Goal: Understand process/instructions: Learn how to perform a task or action

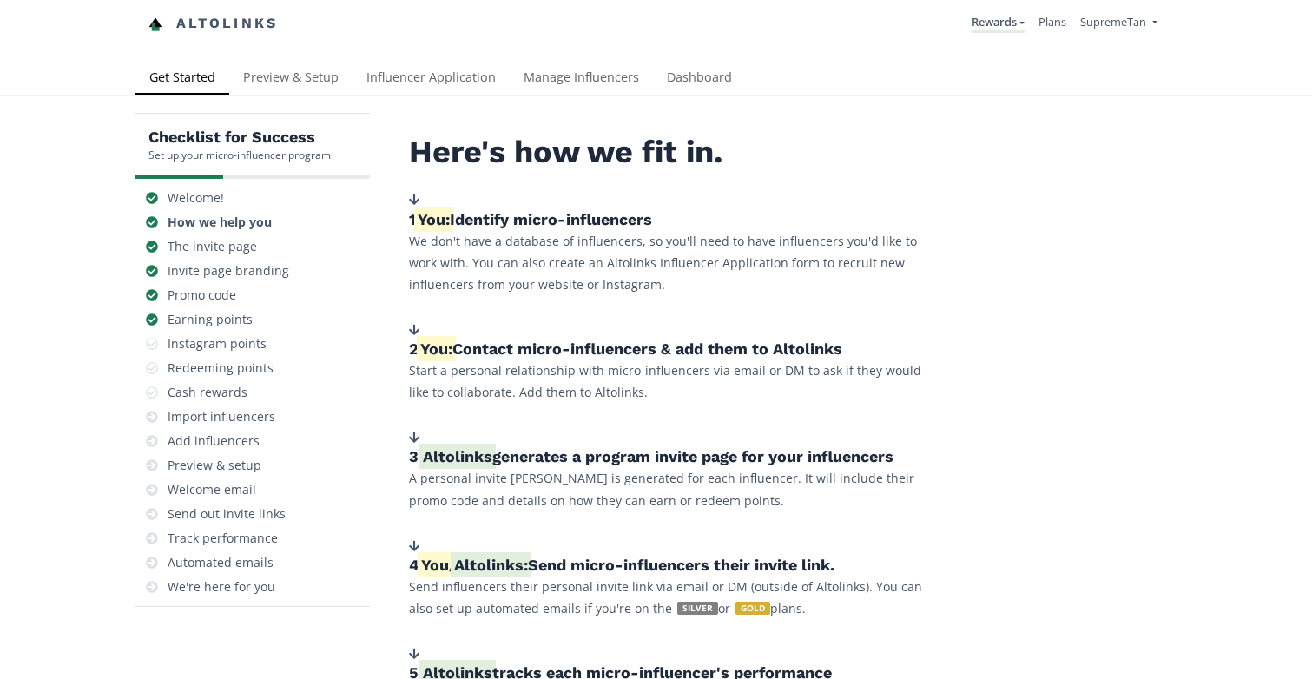
click at [590, 97] on div "Checklist for Success Set up your micro-influencer program Welcome! How we help…" at bounding box center [656, 651] width 1312 height 1111
click at [611, 66] on link "Manage Influencers" at bounding box center [581, 79] width 143 height 35
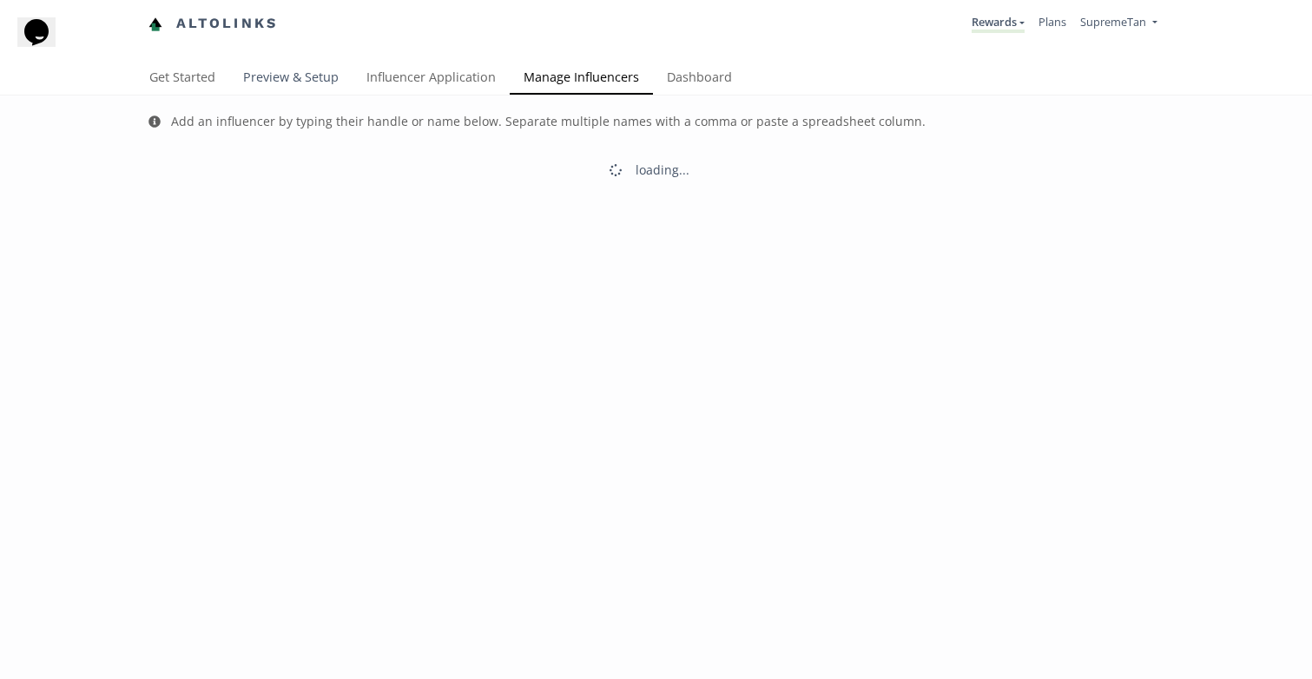
click at [313, 84] on link "Preview & Setup" at bounding box center [290, 79] width 123 height 35
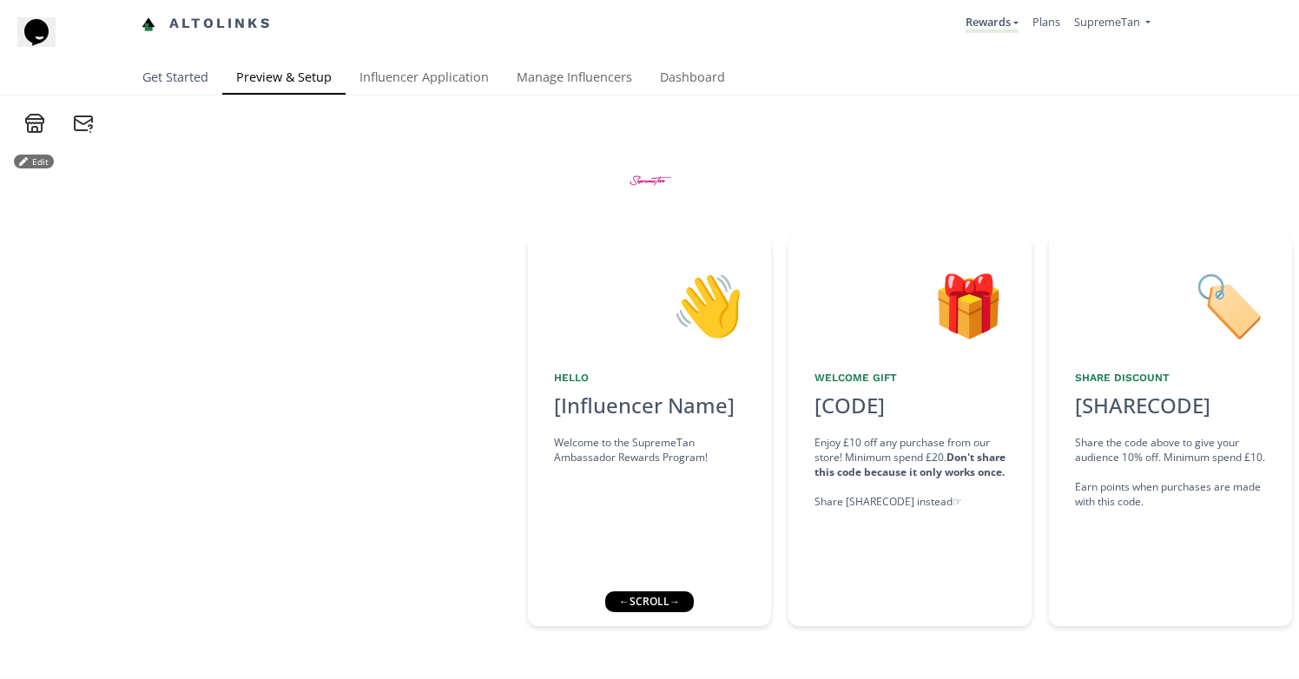
click at [172, 76] on link "Get Started" at bounding box center [176, 79] width 94 height 35
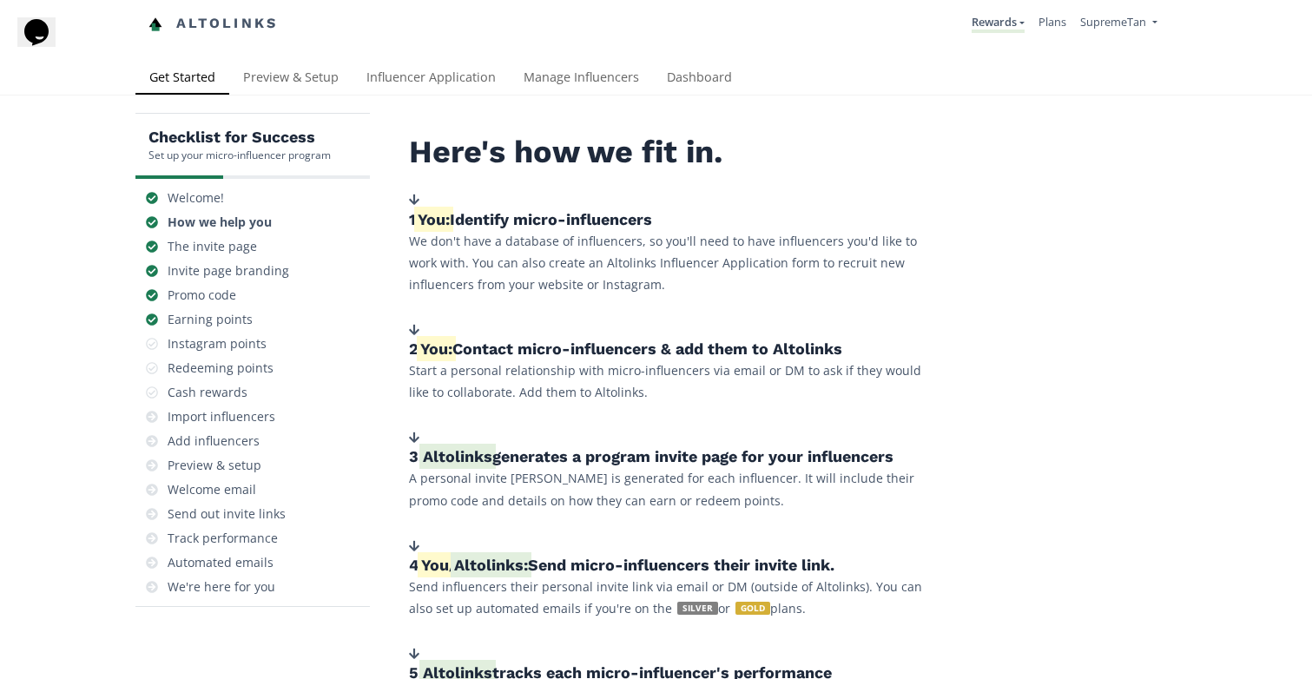
click at [200, 346] on div "Instagram points" at bounding box center [217, 343] width 99 height 17
click at [202, 320] on div "Earning points" at bounding box center [210, 319] width 85 height 17
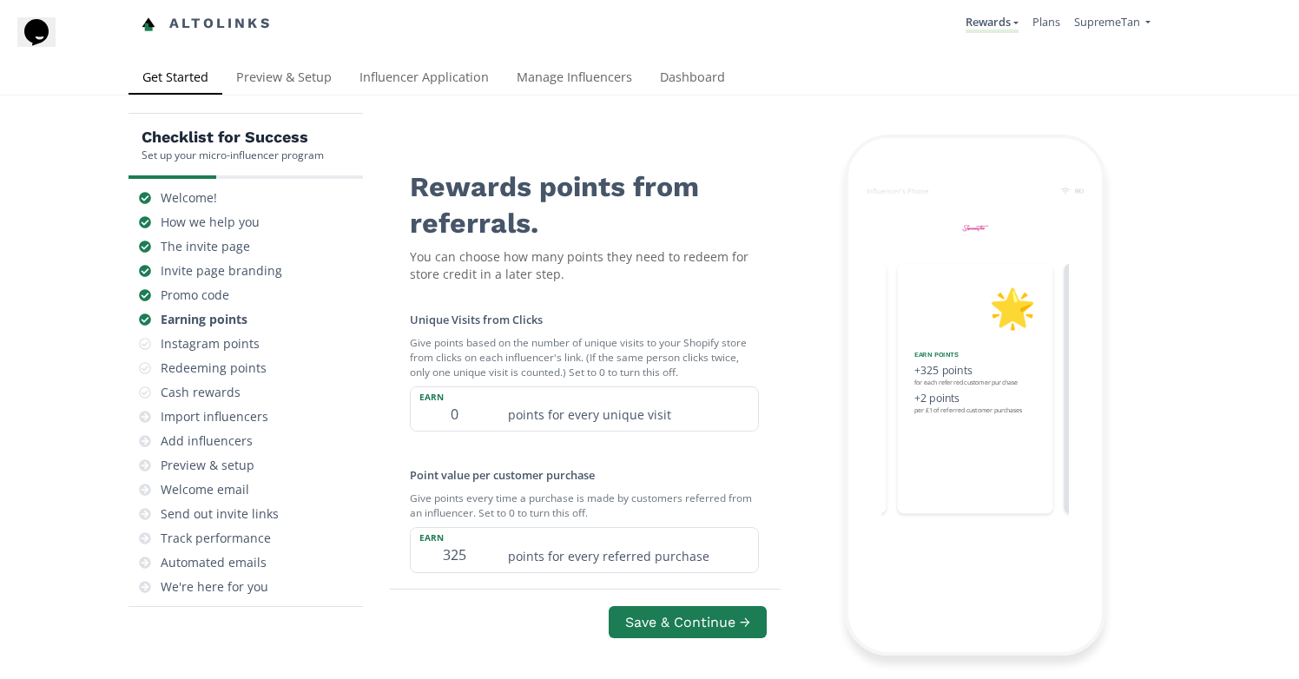
scroll to position [112, 0]
click at [215, 335] on div "Instagram points" at bounding box center [210, 343] width 99 height 17
click at [320, 77] on link "Preview & Setup" at bounding box center [283, 79] width 123 height 35
